Goal: Transaction & Acquisition: Purchase product/service

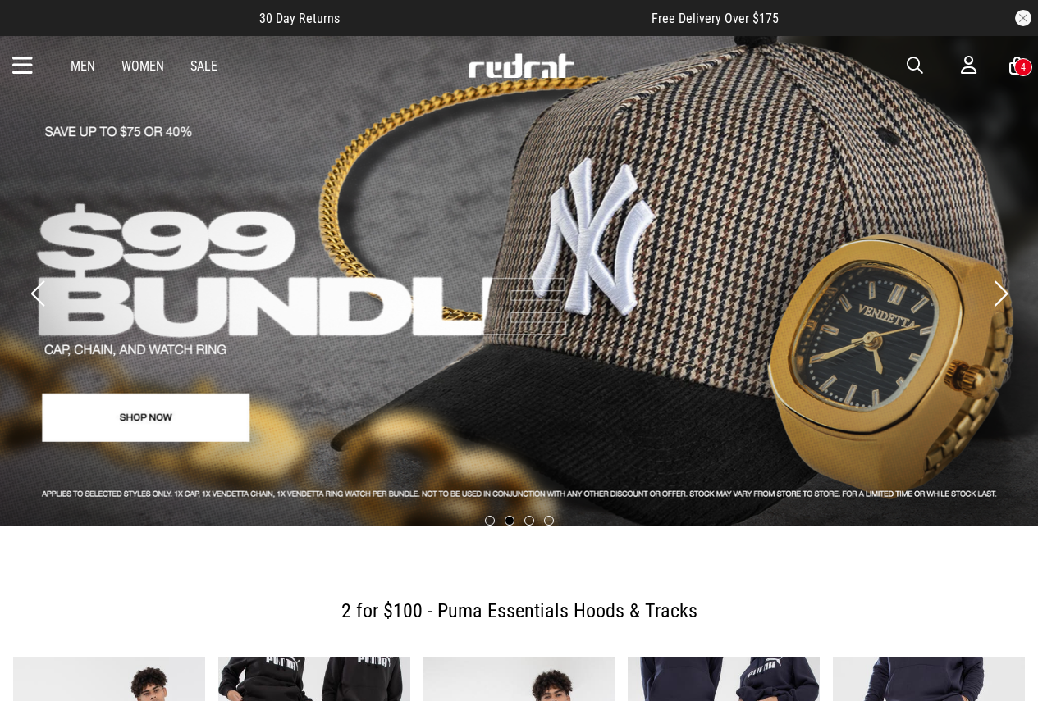
click at [915, 65] on span "button" at bounding box center [914, 66] width 16 height 20
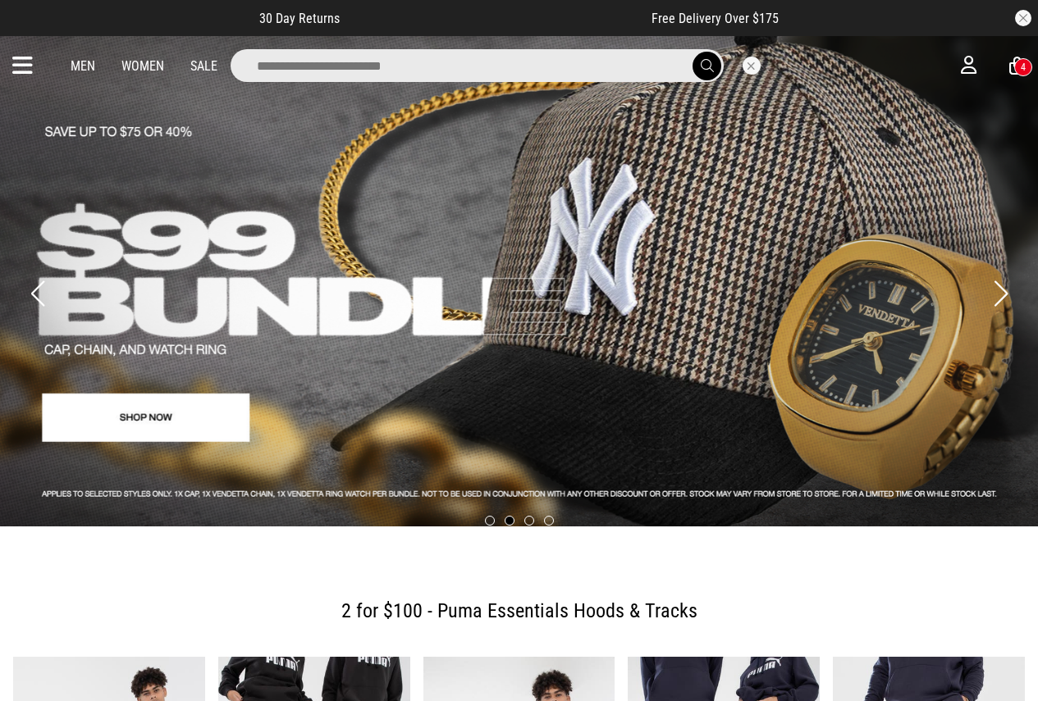
click at [334, 72] on input "search" at bounding box center [477, 65] width 493 height 33
click at [339, 66] on input "search" at bounding box center [477, 65] width 493 height 33
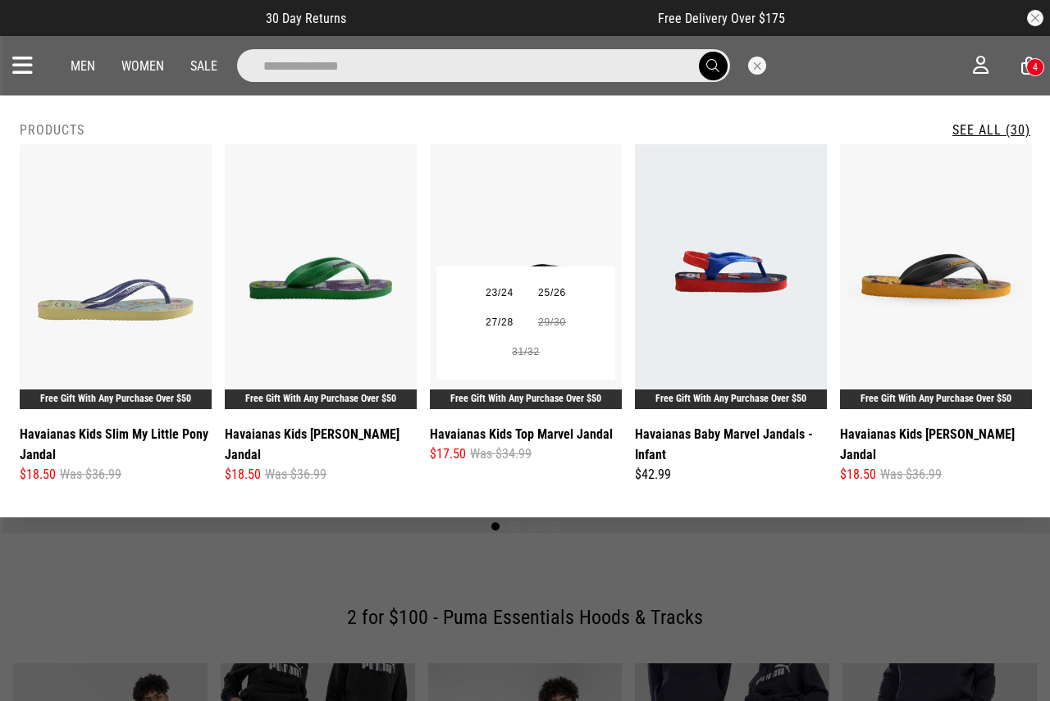
type input "**********"
click at [523, 221] on img at bounding box center [526, 276] width 192 height 265
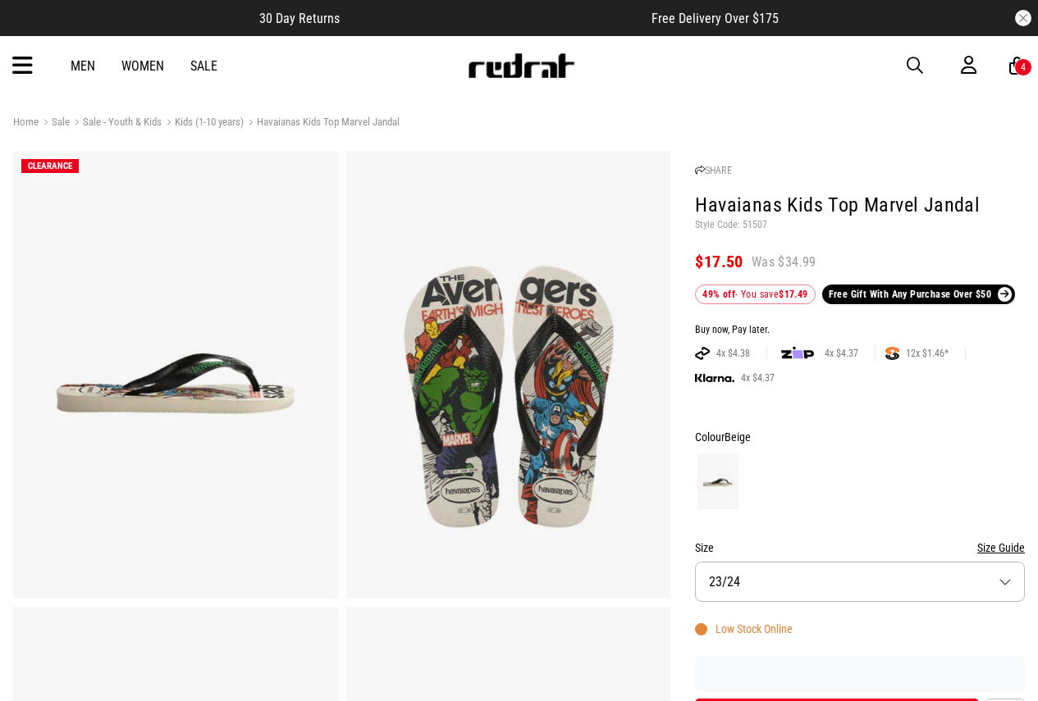
click at [912, 67] on span "button" at bounding box center [914, 66] width 16 height 20
